Goal: Find specific page/section: Find specific page/section

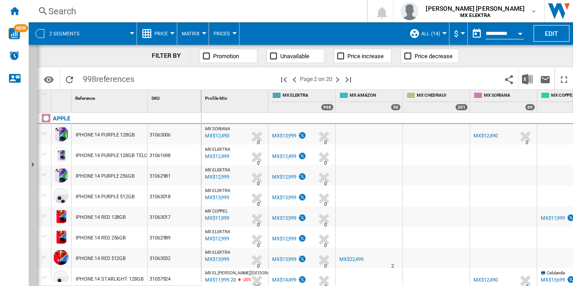
scroll to position [342, 123]
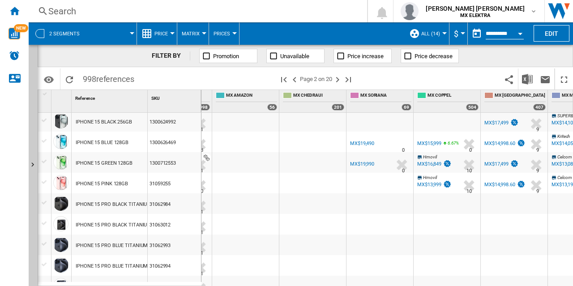
click at [130, 32] on div at bounding box center [132, 33] width 4 height 2
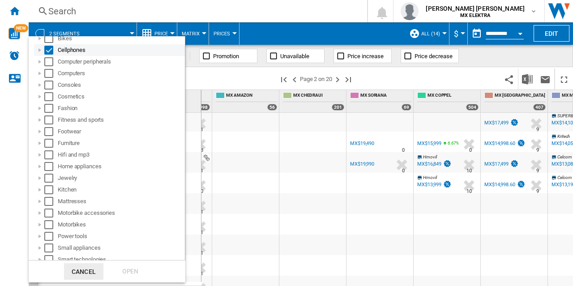
scroll to position [0, 0]
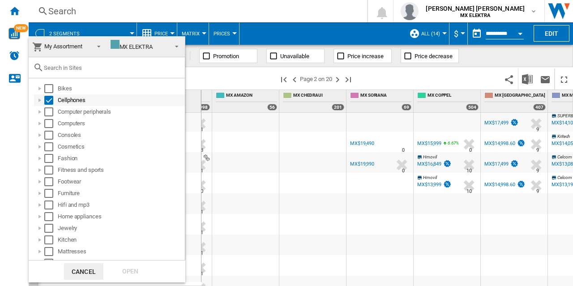
click at [39, 100] on div at bounding box center [39, 100] width 9 height 9
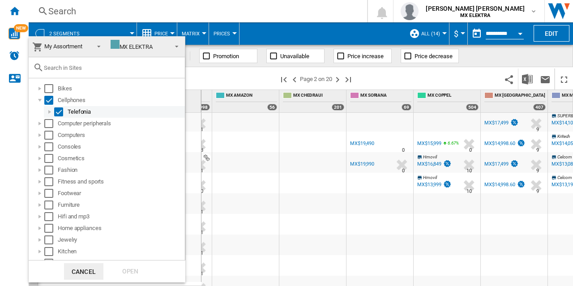
click at [47, 112] on div at bounding box center [49, 111] width 9 height 9
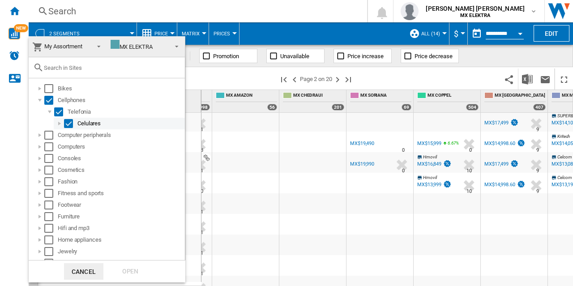
click at [57, 122] on div at bounding box center [59, 123] width 9 height 9
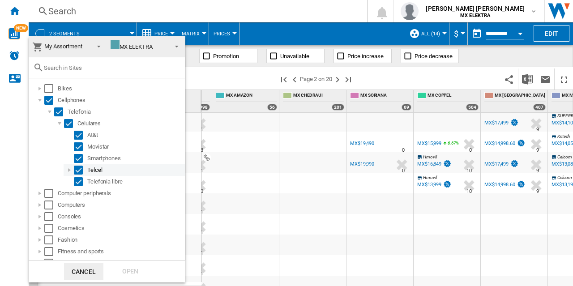
click at [71, 169] on div at bounding box center [69, 170] width 9 height 9
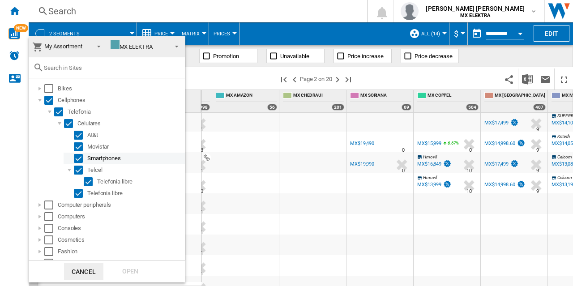
click at [77, 158] on div "Select" at bounding box center [78, 158] width 9 height 9
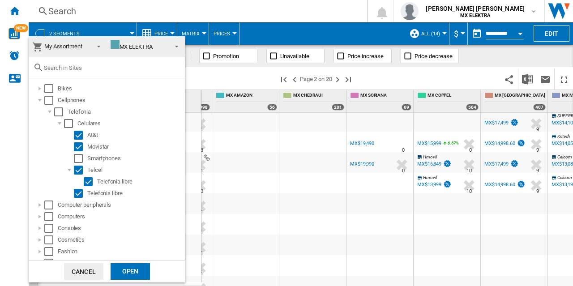
click at [125, 270] on div "Open" at bounding box center [129, 271] width 39 height 17
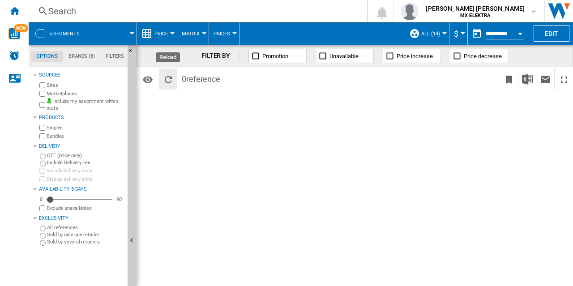
click at [168, 79] on ng-md-icon "Reload" at bounding box center [168, 79] width 11 height 11
click at [116, 54] on md-tab-item "Filters" at bounding box center [114, 56] width 29 height 11
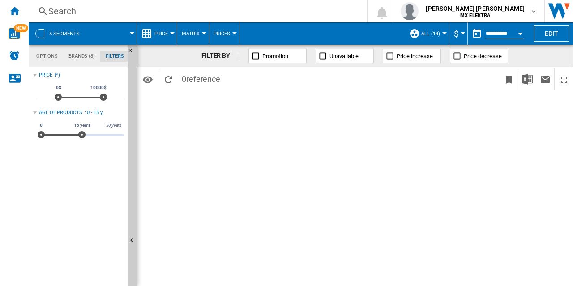
click at [43, 60] on md-tab-item "Options" at bounding box center [47, 56] width 32 height 11
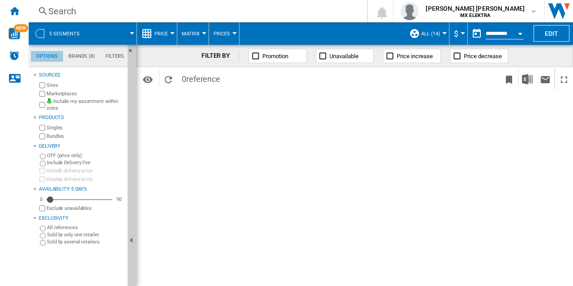
scroll to position [10, 0]
click at [10, 28] on img "WiseCard" at bounding box center [14, 34] width 12 height 12
